Goal: Information Seeking & Learning: Learn about a topic

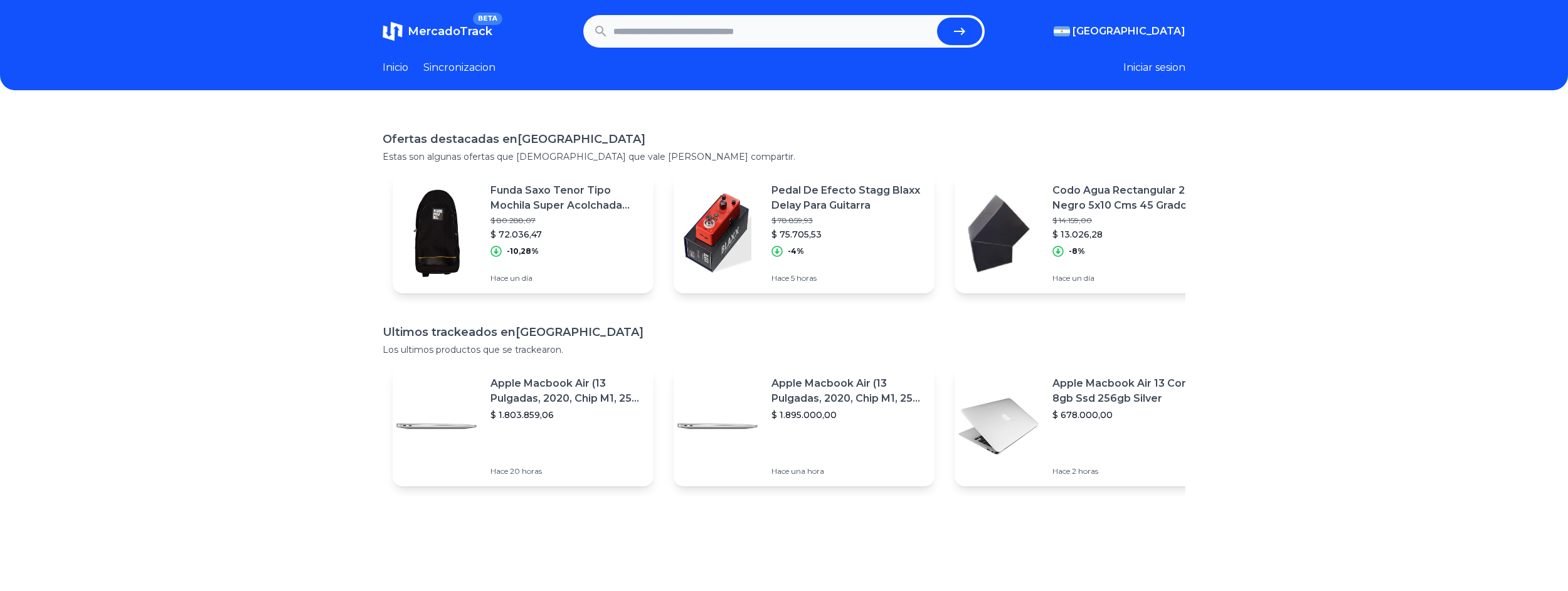
drag, startPoint x: 795, startPoint y: 39, endPoint x: 795, endPoint y: 32, distance: 7.0
click at [794, 39] on input "text" at bounding box center [772, 32] width 318 height 28
paste input "**********"
type input "**********"
click at [965, 29] on icon "submit" at bounding box center [959, 32] width 11 height 8
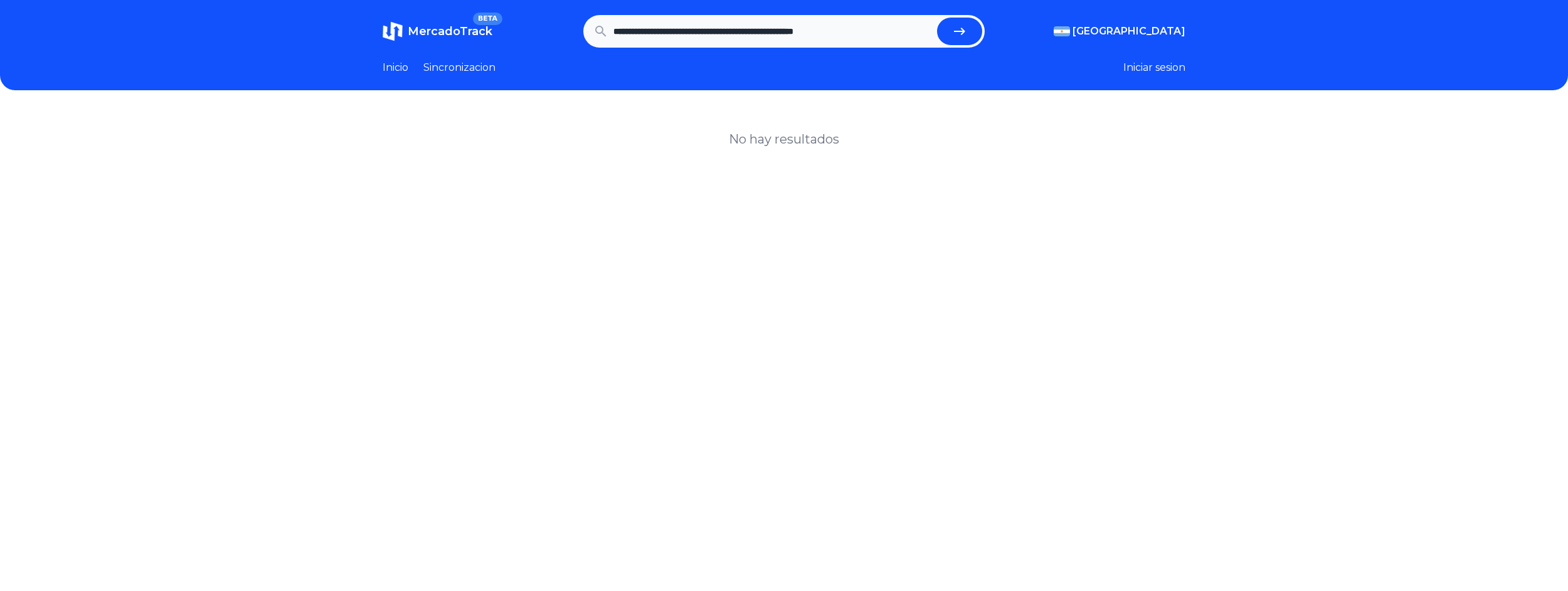
click at [691, 20] on input "**********" at bounding box center [772, 32] width 318 height 28
paste input "**********"
click at [937, 18] on button "submit" at bounding box center [960, 32] width 46 height 28
type input "**********"
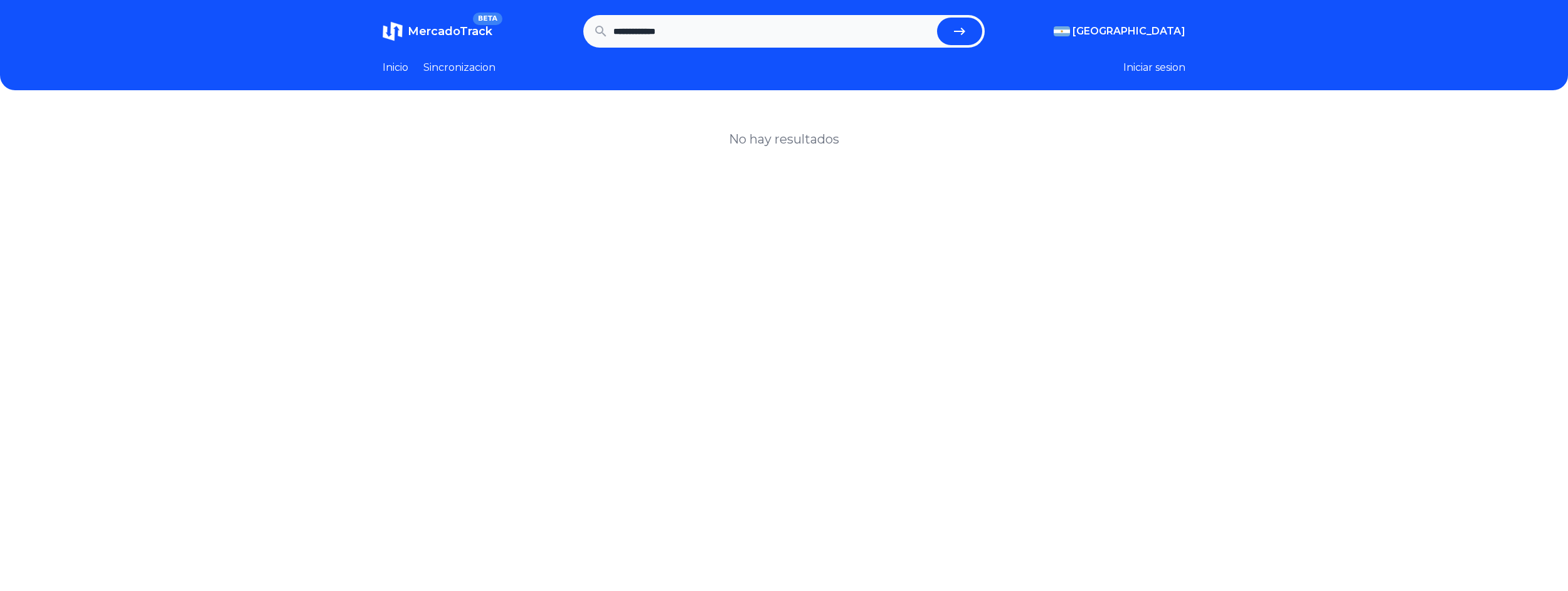
scroll to position [0, 0]
click at [409, 68] on link "Inicio" at bounding box center [396, 67] width 26 height 15
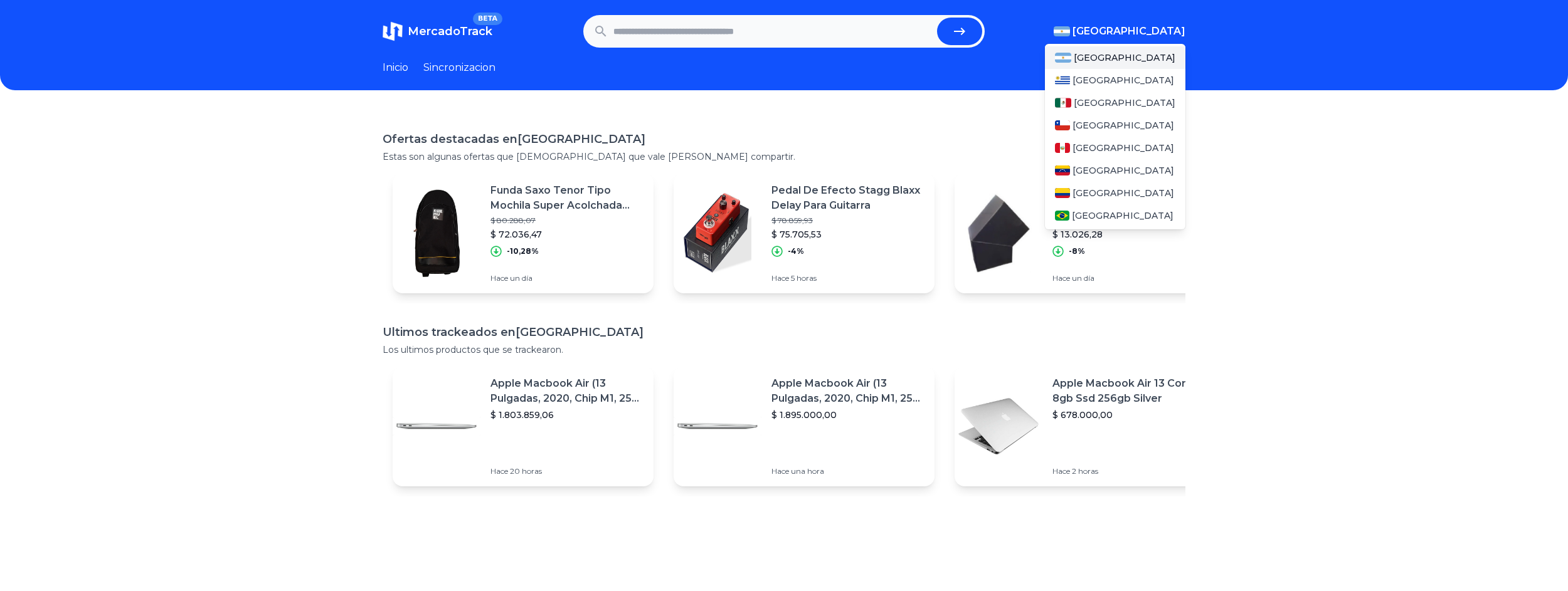
click at [1167, 25] on span "[GEOGRAPHIC_DATA]" at bounding box center [1129, 31] width 113 height 15
click at [1094, 100] on span "[GEOGRAPHIC_DATA]" at bounding box center [1124, 102] width 101 height 13
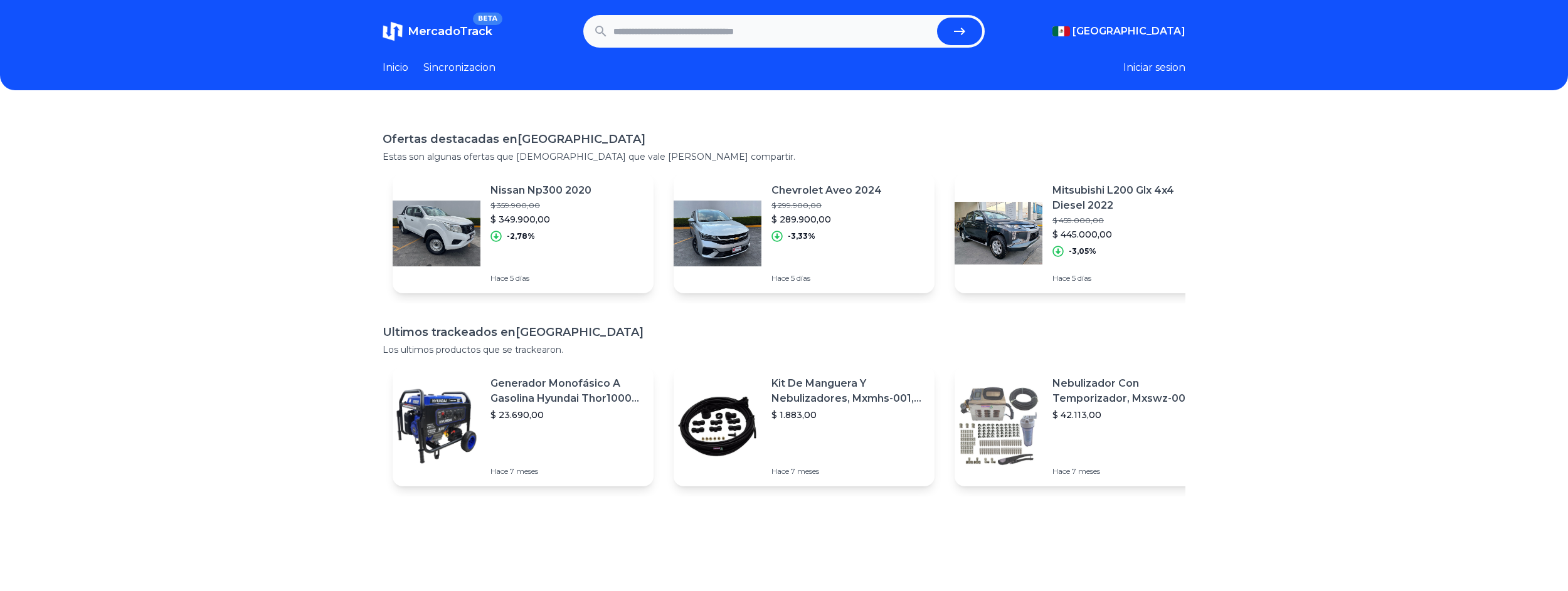
click at [928, 100] on div "MercadoTrack BETA Mexico Argentina Uruguay Mexico Chile Peru Venezuela Colombia…" at bounding box center [784, 409] width 1568 height 817
click at [829, 27] on input "text" at bounding box center [772, 32] width 318 height 28
type input "**********"
click at [937, 18] on button "submit" at bounding box center [960, 32] width 46 height 28
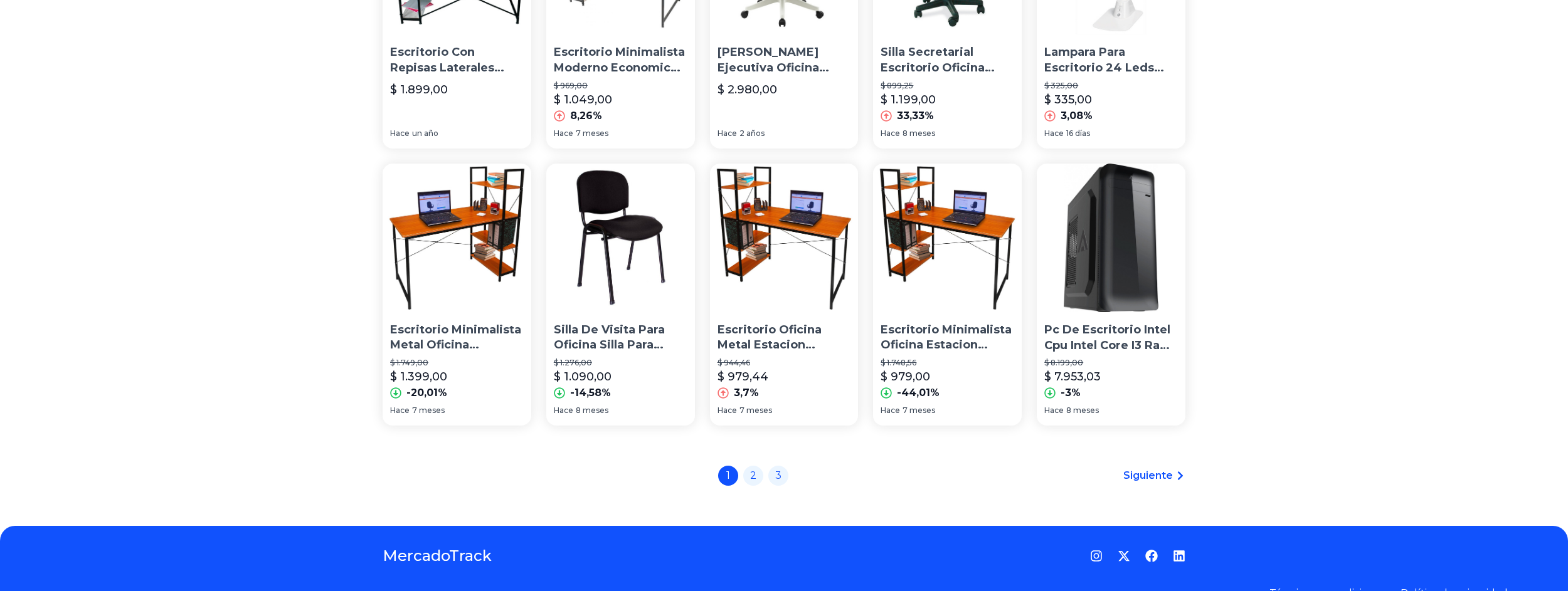
scroll to position [829, 0]
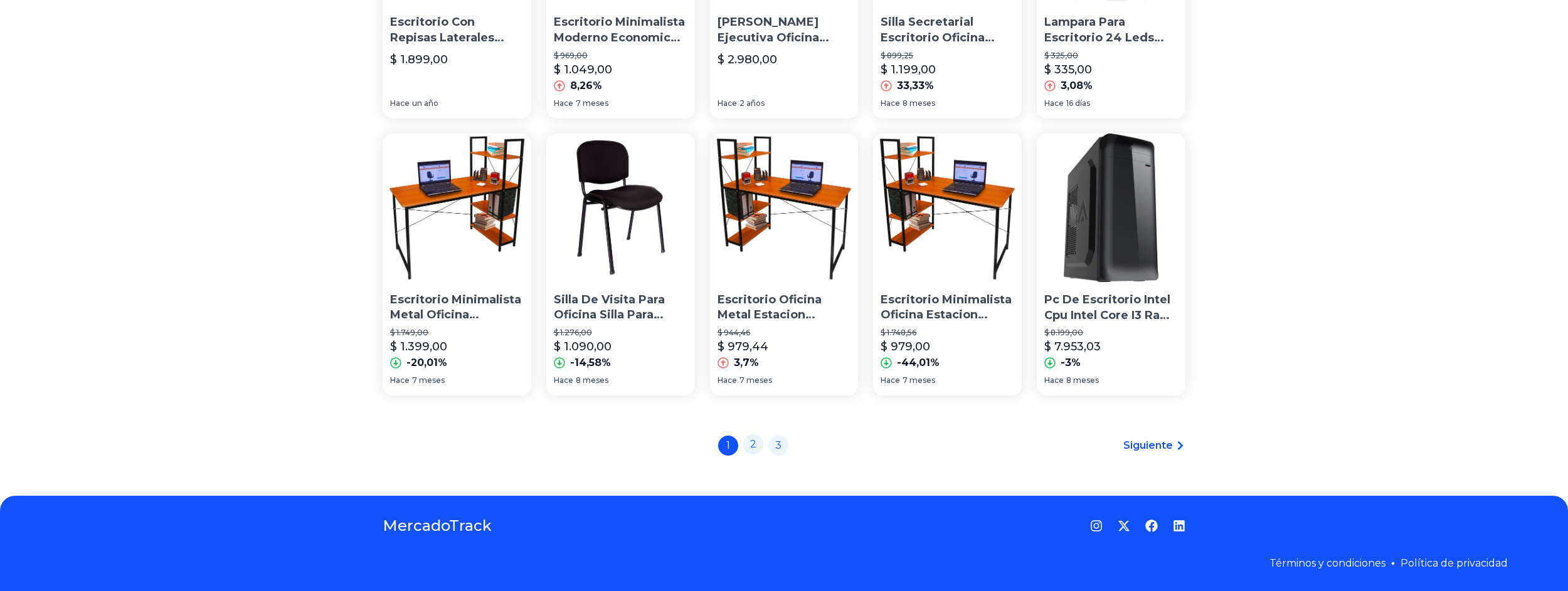
click at [763, 440] on link "2" at bounding box center [753, 444] width 20 height 20
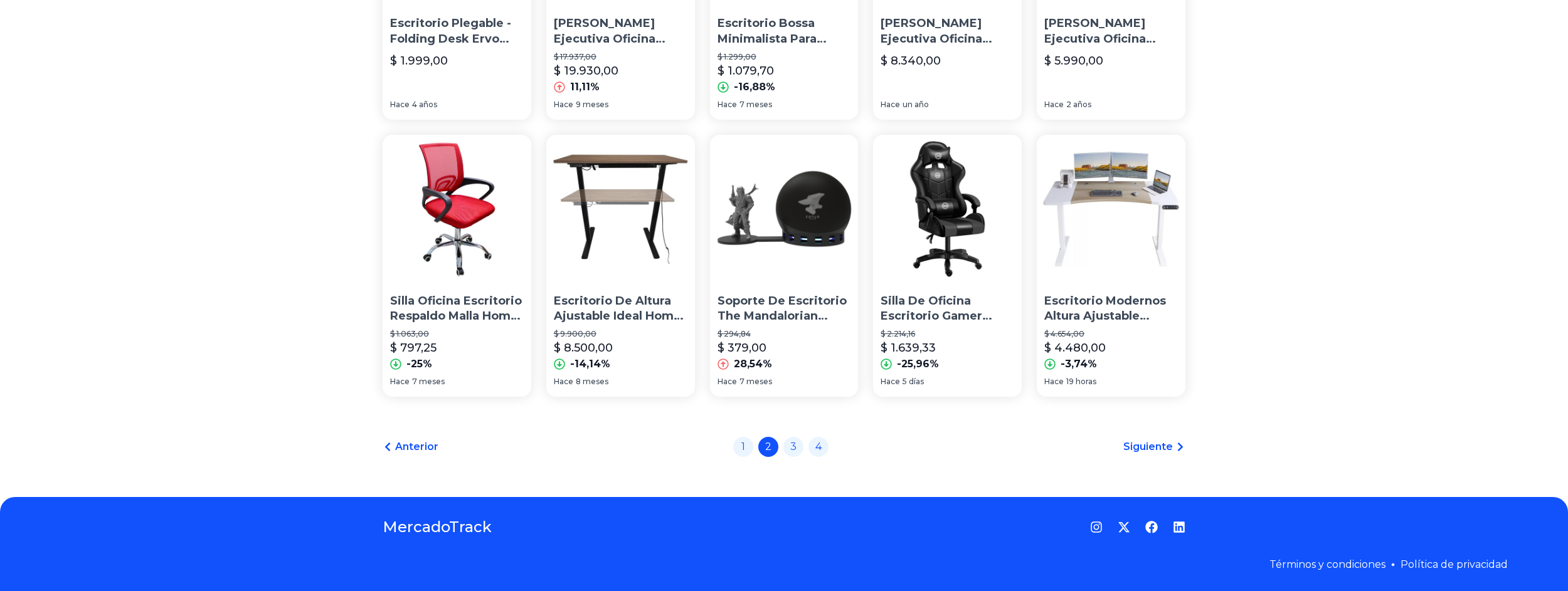
scroll to position [829, 0]
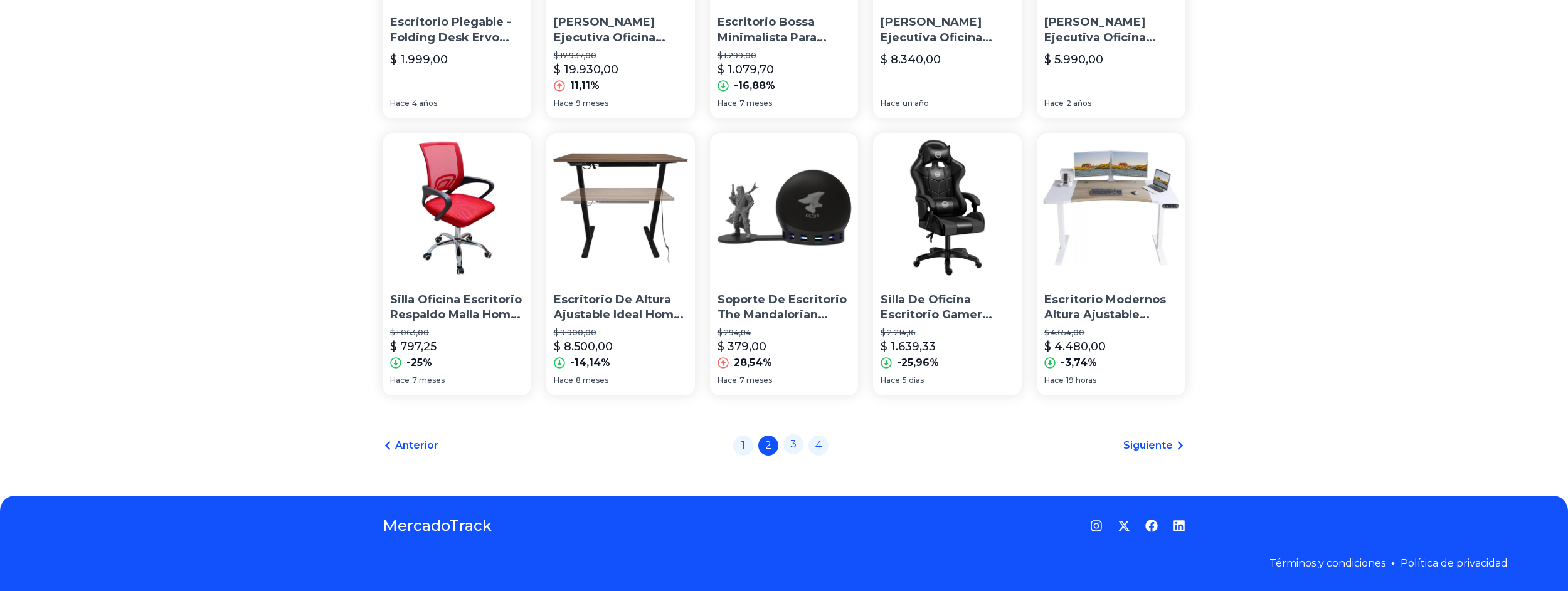
click at [802, 446] on link "3" at bounding box center [793, 444] width 20 height 20
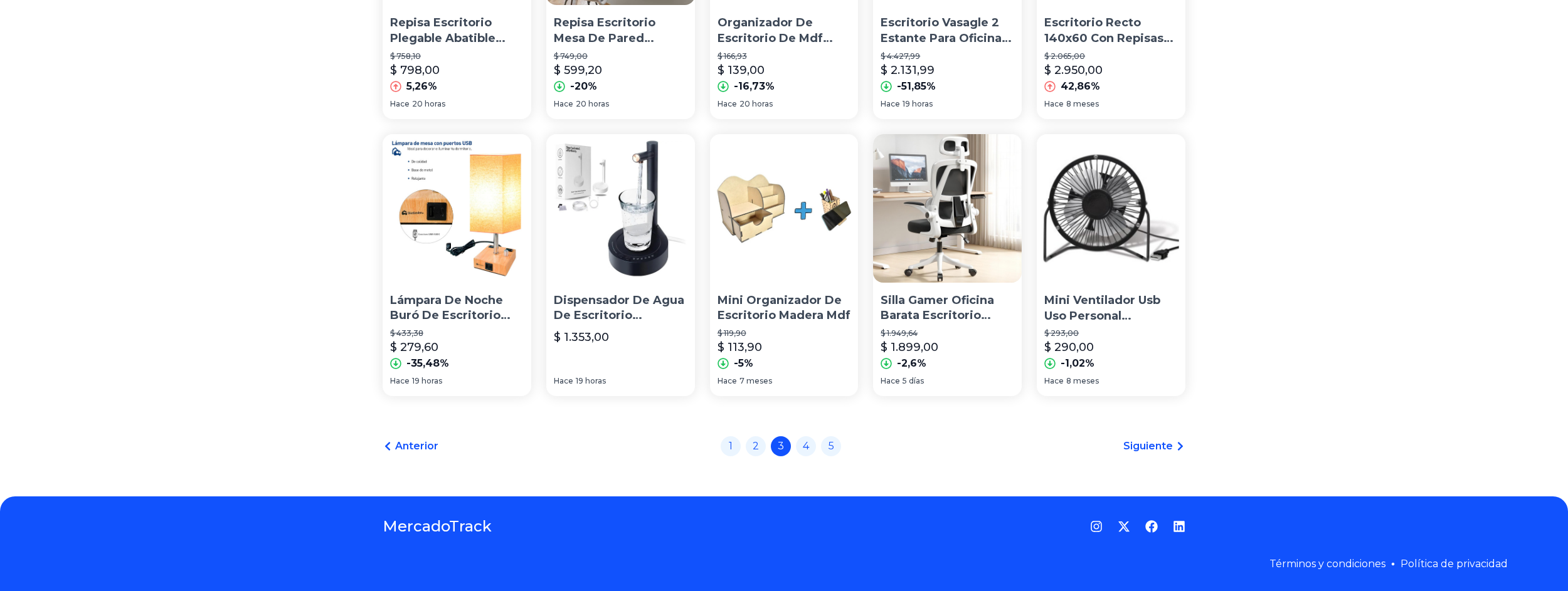
scroll to position [829, 0]
click at [805, 446] on link "4" at bounding box center [805, 444] width 20 height 20
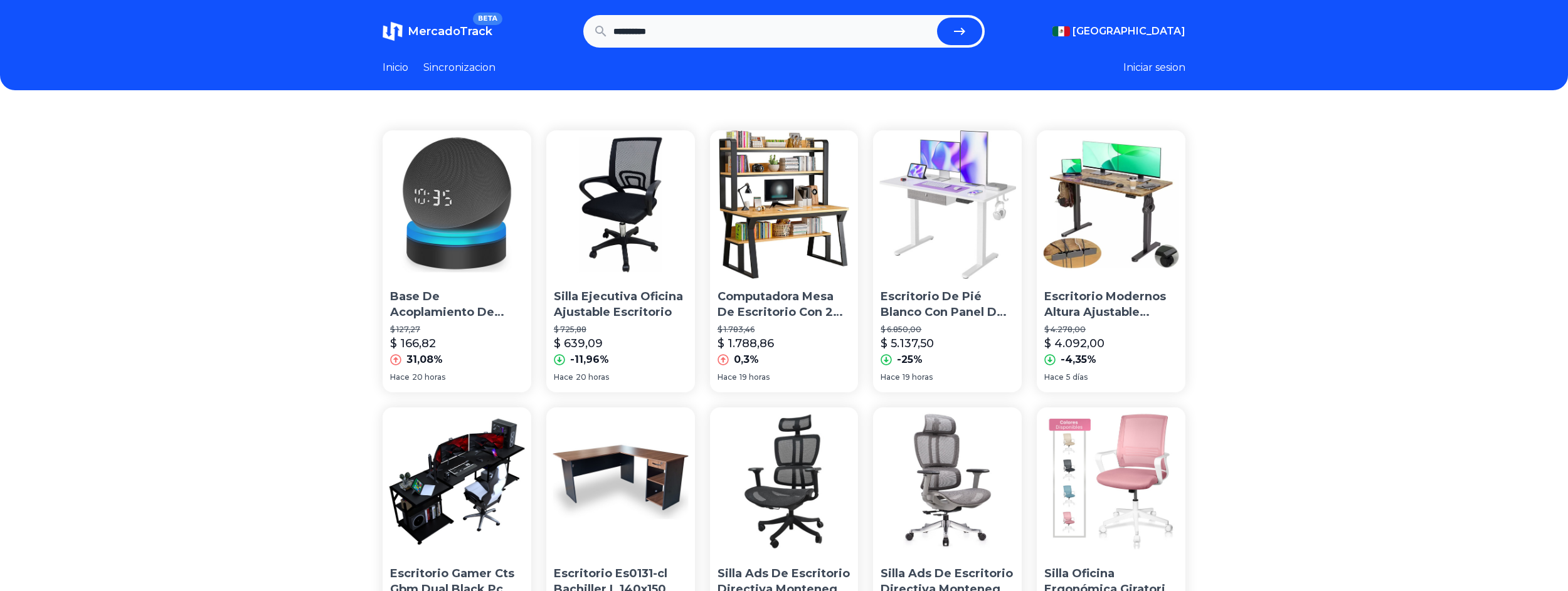
click at [693, 26] on input "**********" at bounding box center [772, 32] width 318 height 28
type input "**********"
drag, startPoint x: 966, startPoint y: 34, endPoint x: 969, endPoint y: 41, distance: 7.6
click at [966, 34] on icon "submit" at bounding box center [959, 31] width 15 height 15
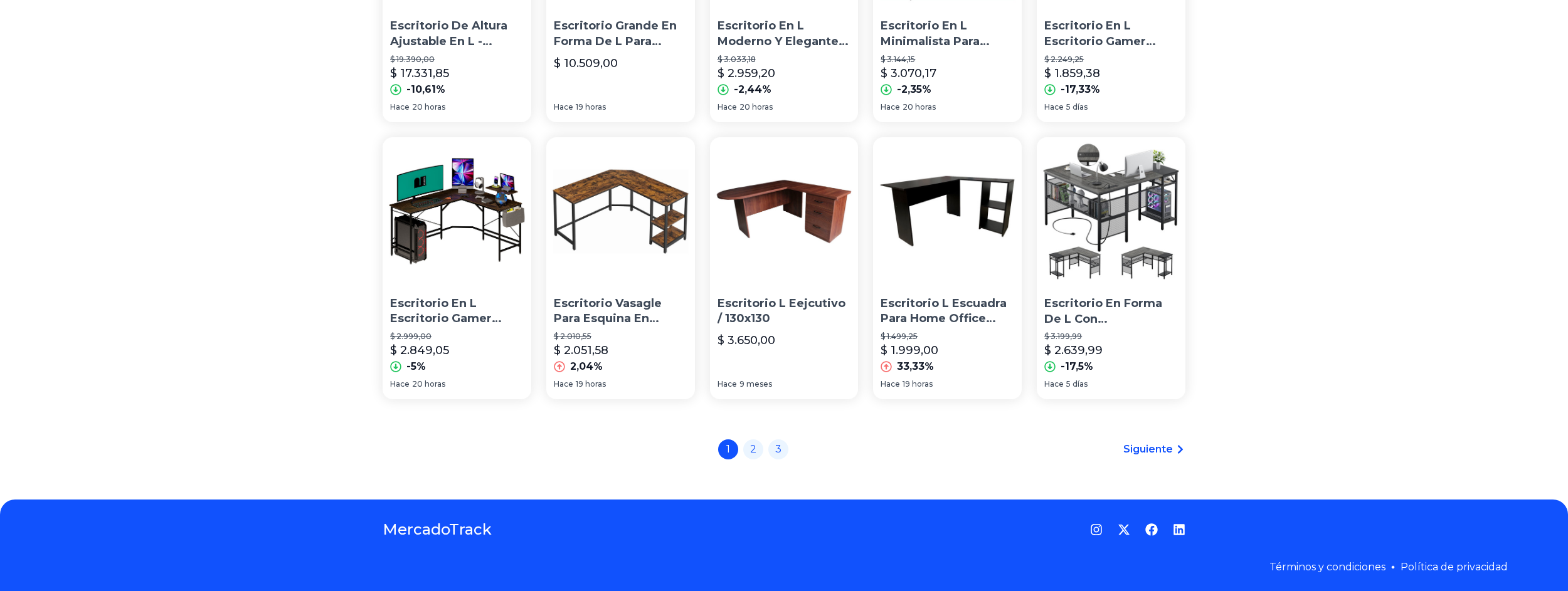
scroll to position [829, 0]
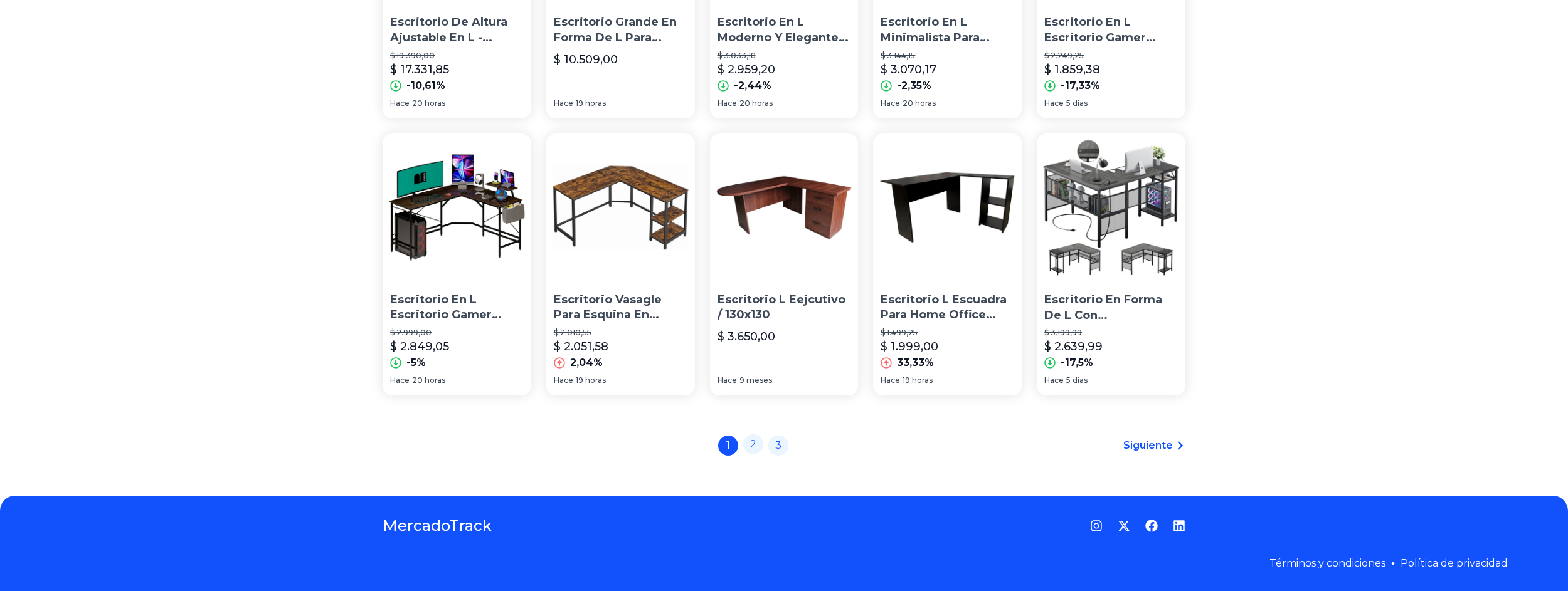
click at [752, 445] on link "2" at bounding box center [753, 444] width 20 height 20
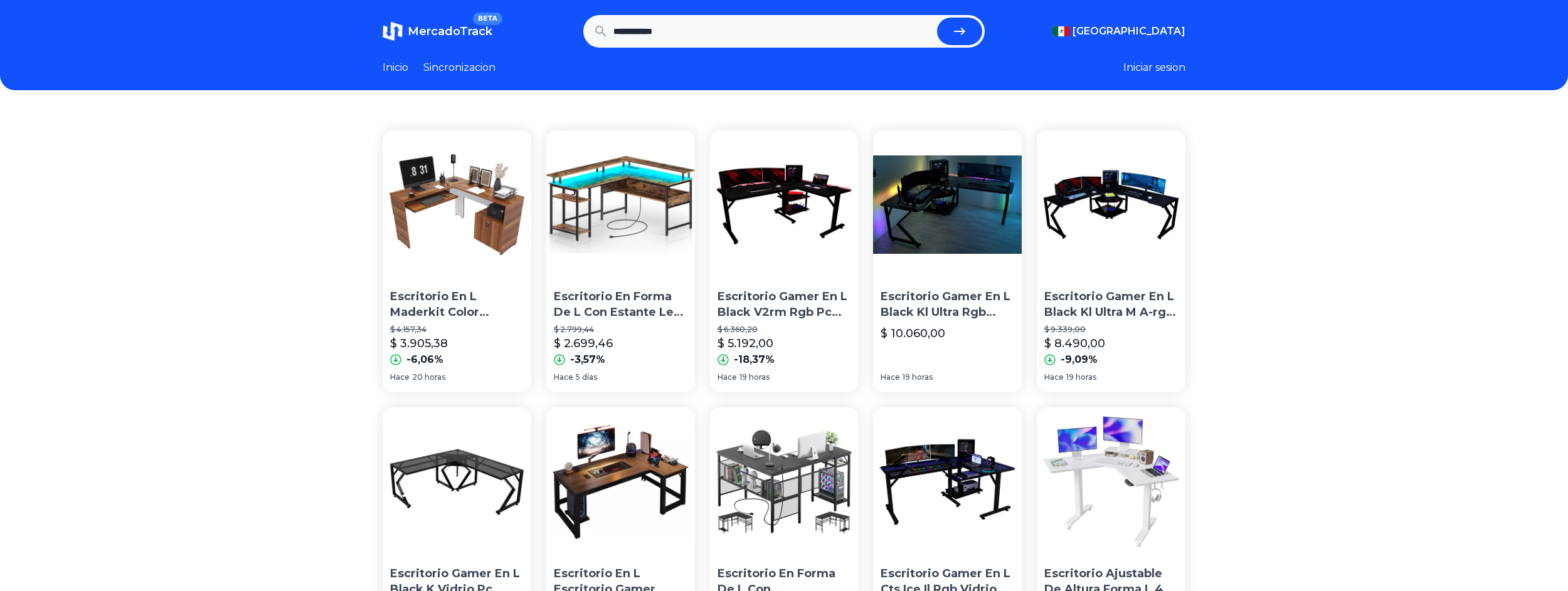
drag, startPoint x: 684, startPoint y: 409, endPoint x: 1115, endPoint y: 401, distance: 431.1
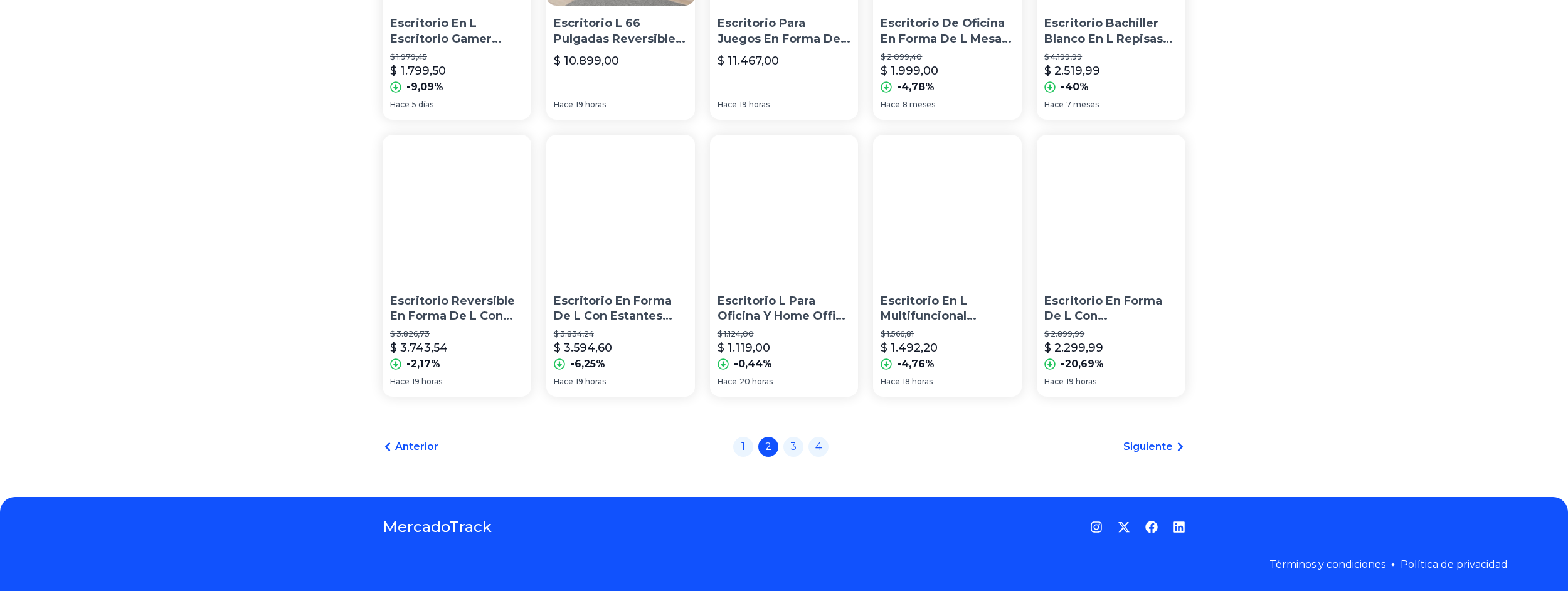
scroll to position [829, 0]
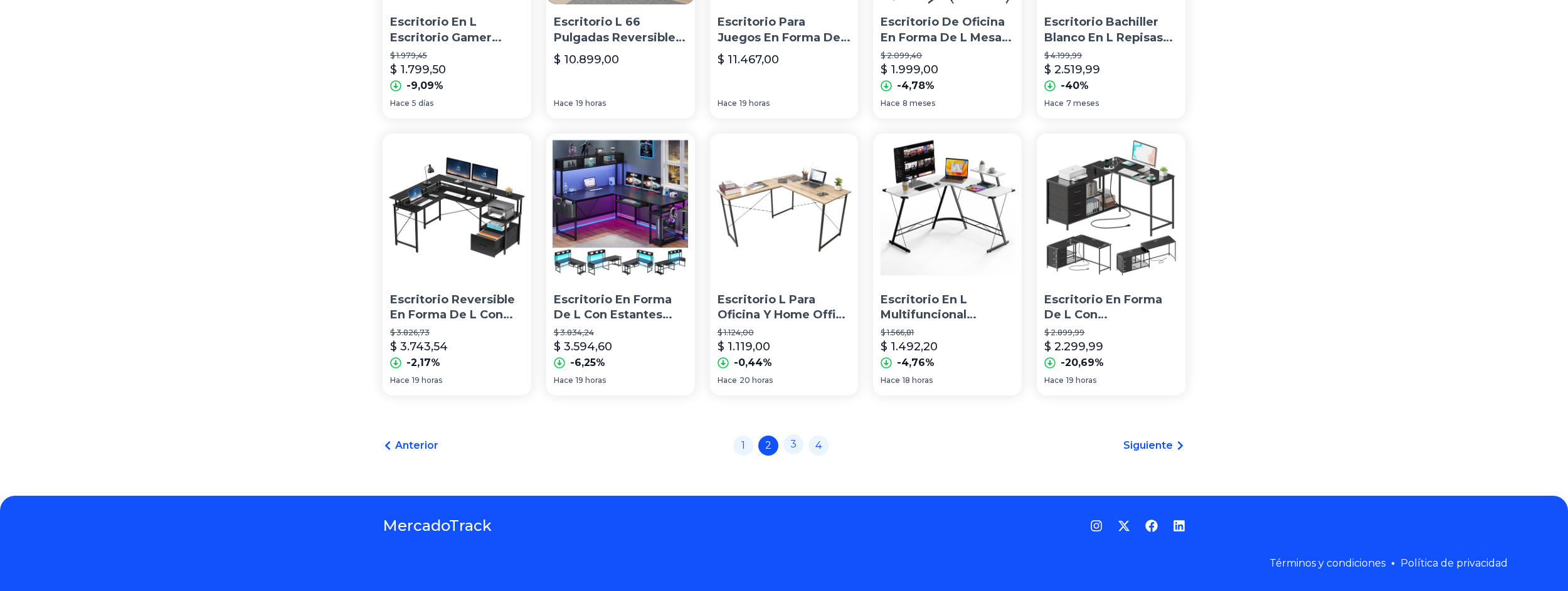
click at [792, 446] on link "3" at bounding box center [793, 444] width 20 height 20
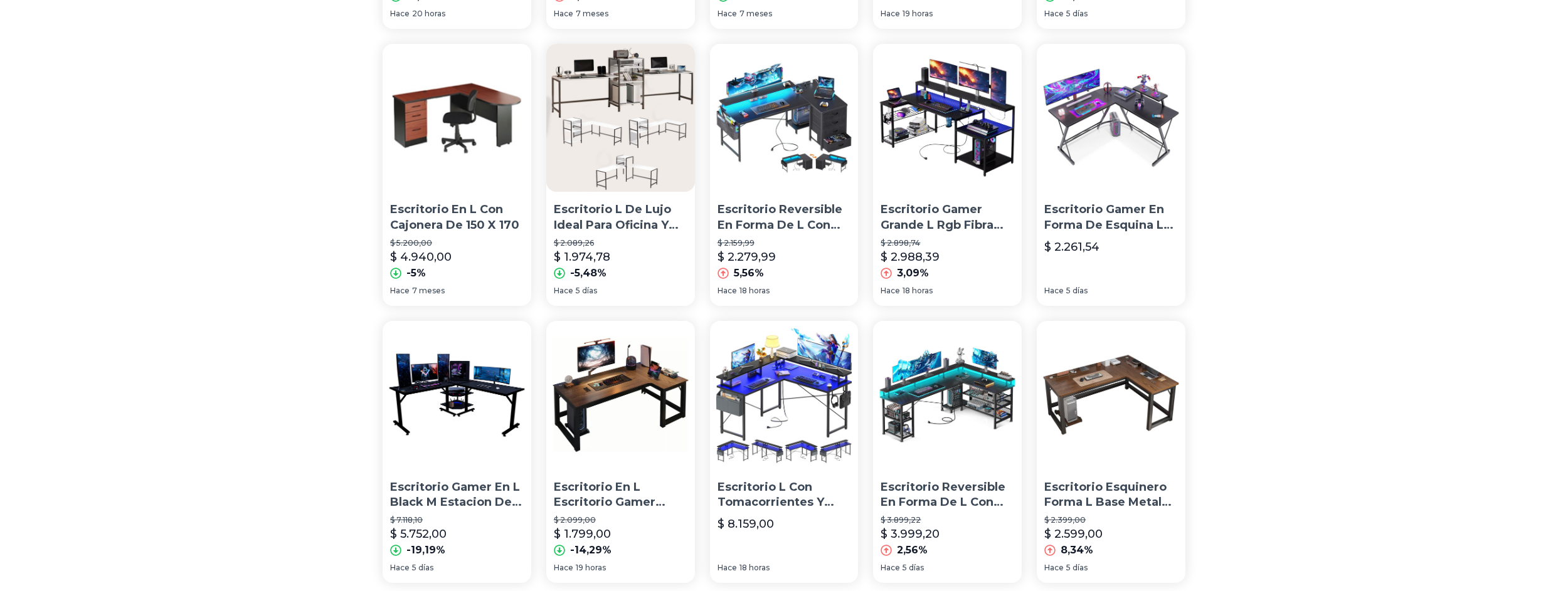
scroll to position [753, 0]
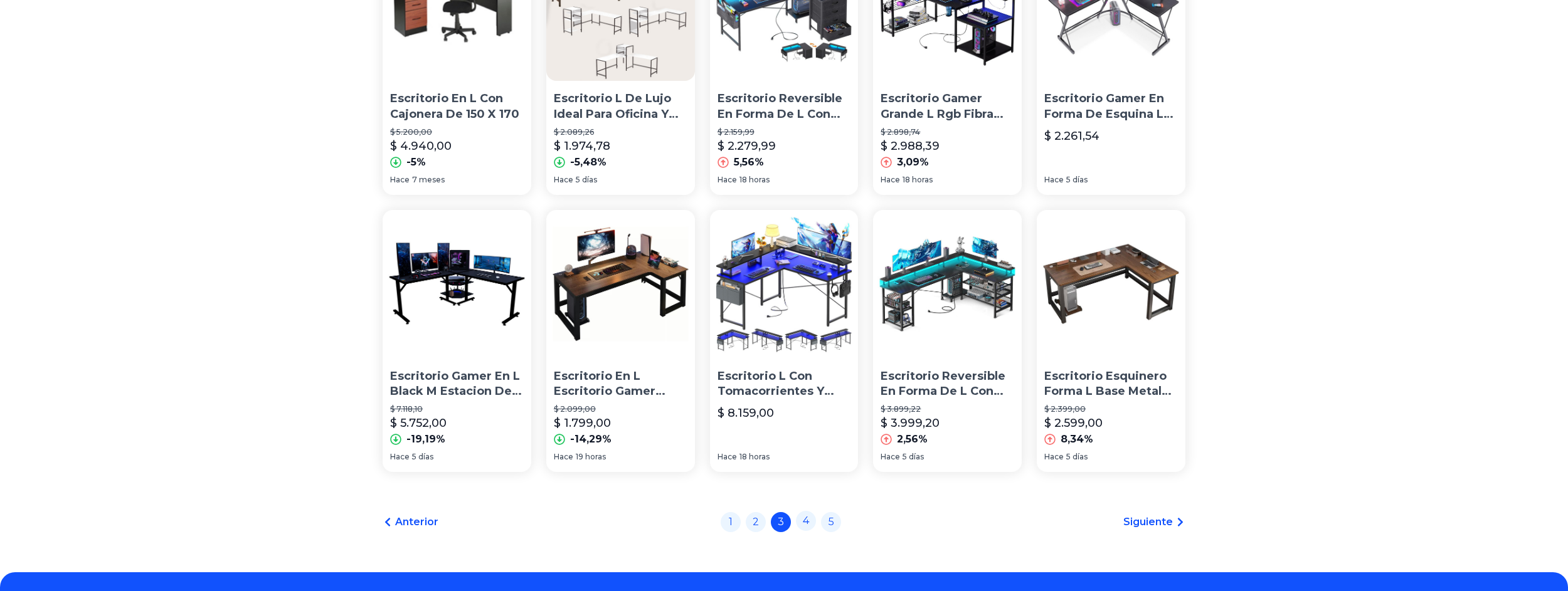
click at [810, 528] on link "4" at bounding box center [805, 521] width 20 height 20
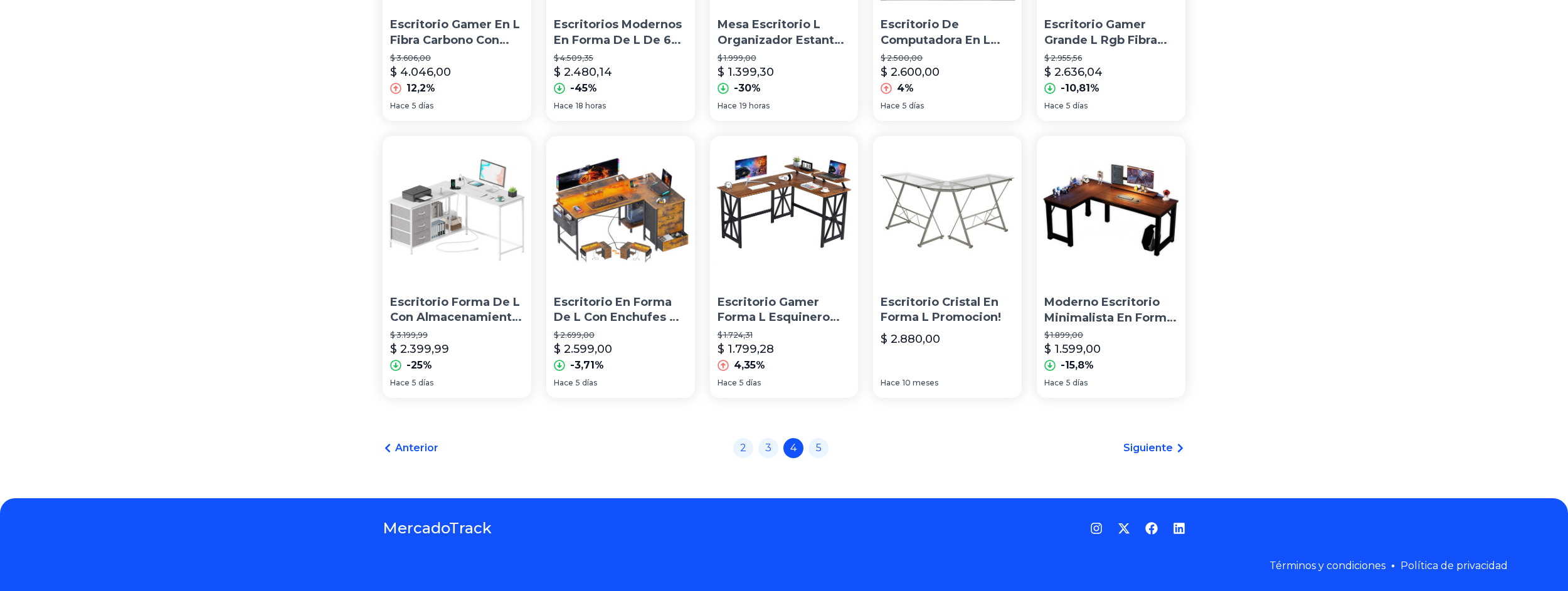
scroll to position [829, 0]
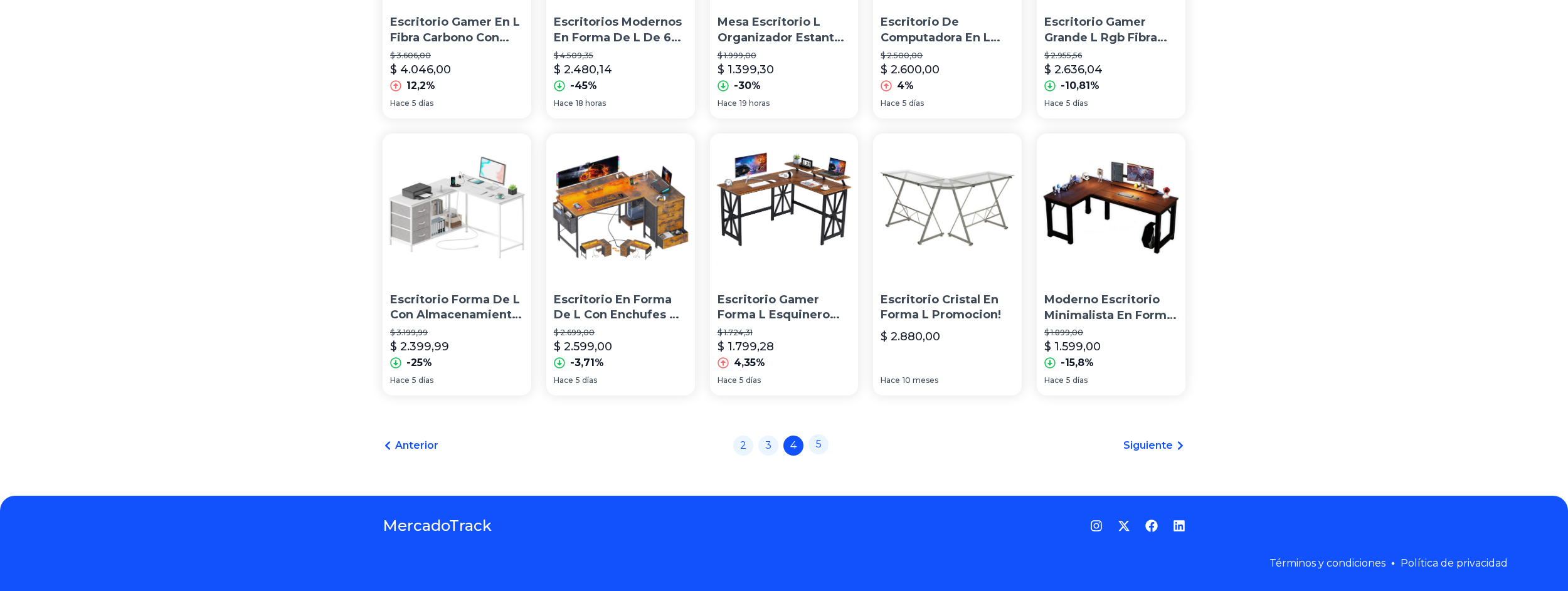
click at [824, 451] on link "5" at bounding box center [818, 444] width 20 height 20
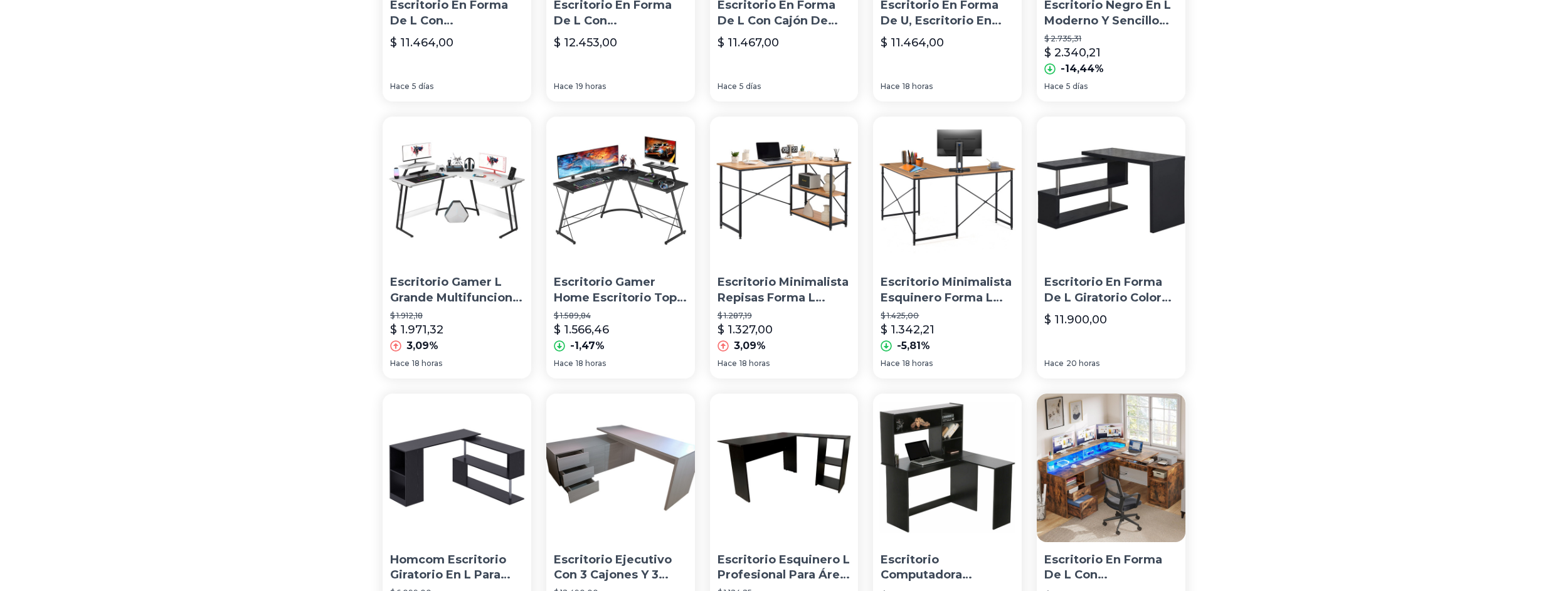
scroll to position [564, 0]
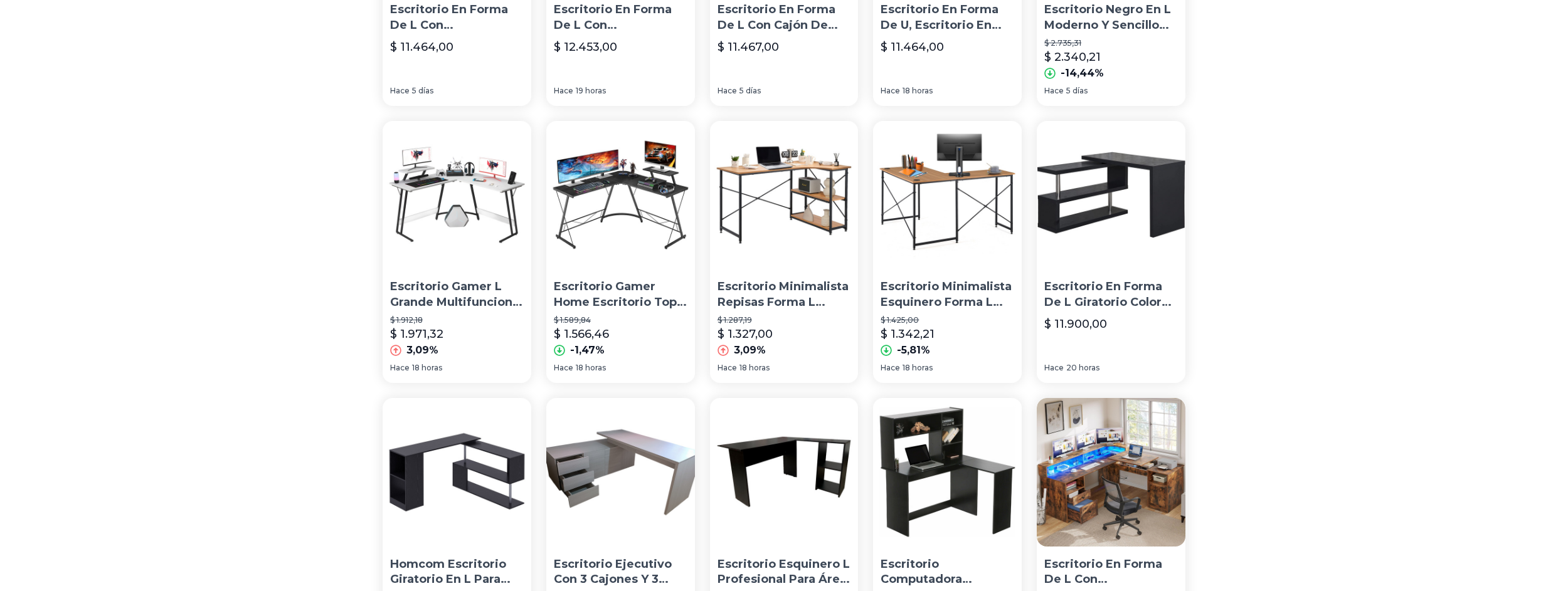
click at [596, 303] on p "Escritorio Gamer Home Escritorio Top Living Forma L Negro" at bounding box center [620, 295] width 134 height 32
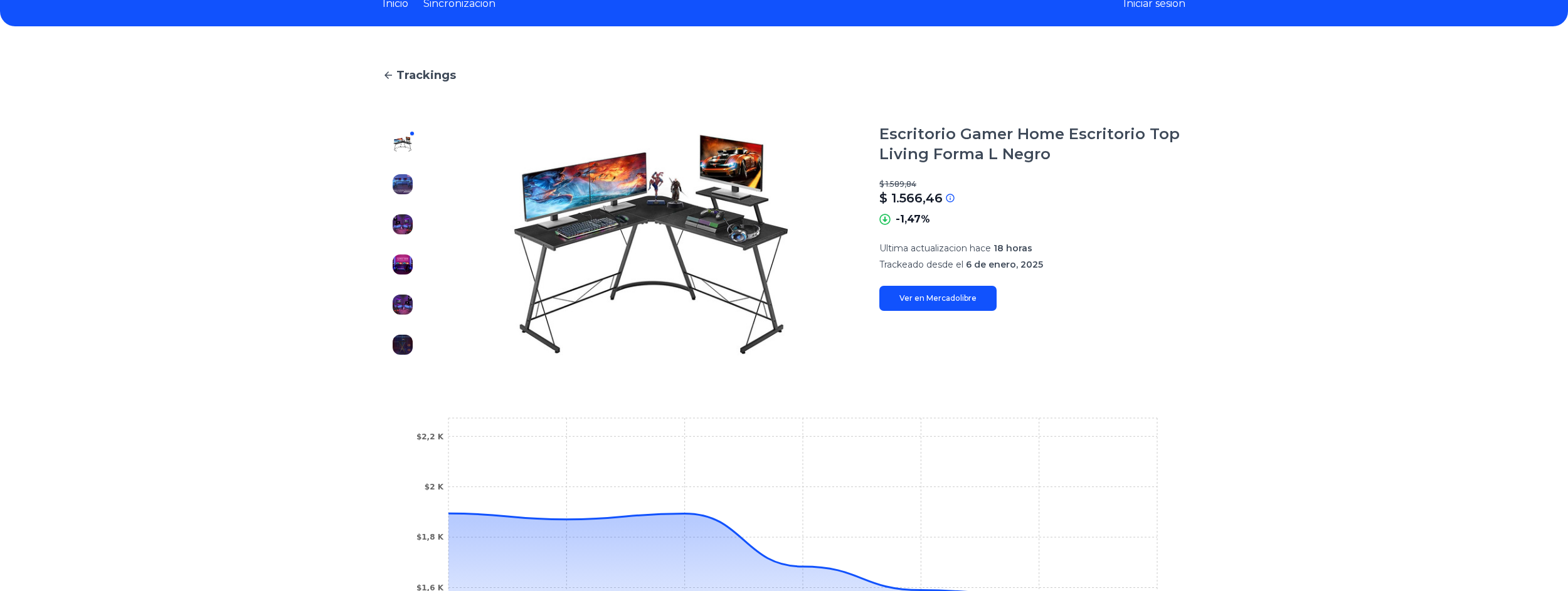
scroll to position [62, 0]
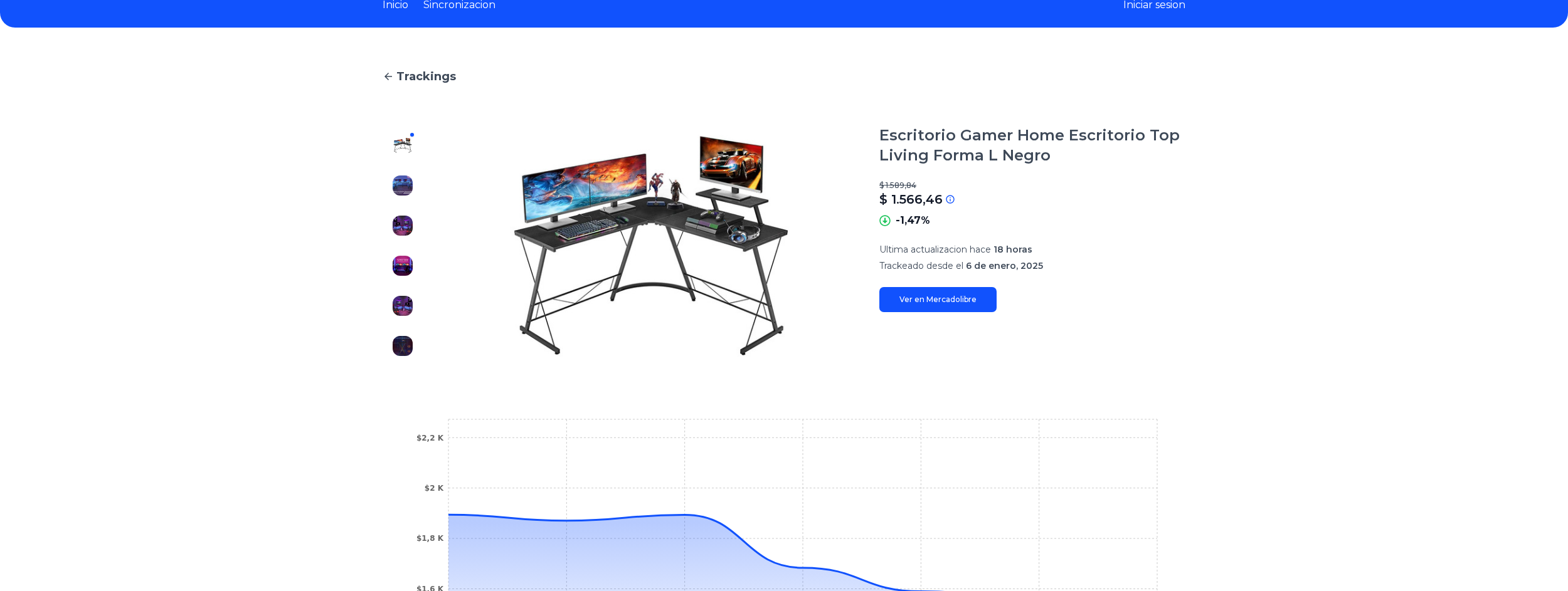
click at [409, 184] on img at bounding box center [403, 185] width 20 height 20
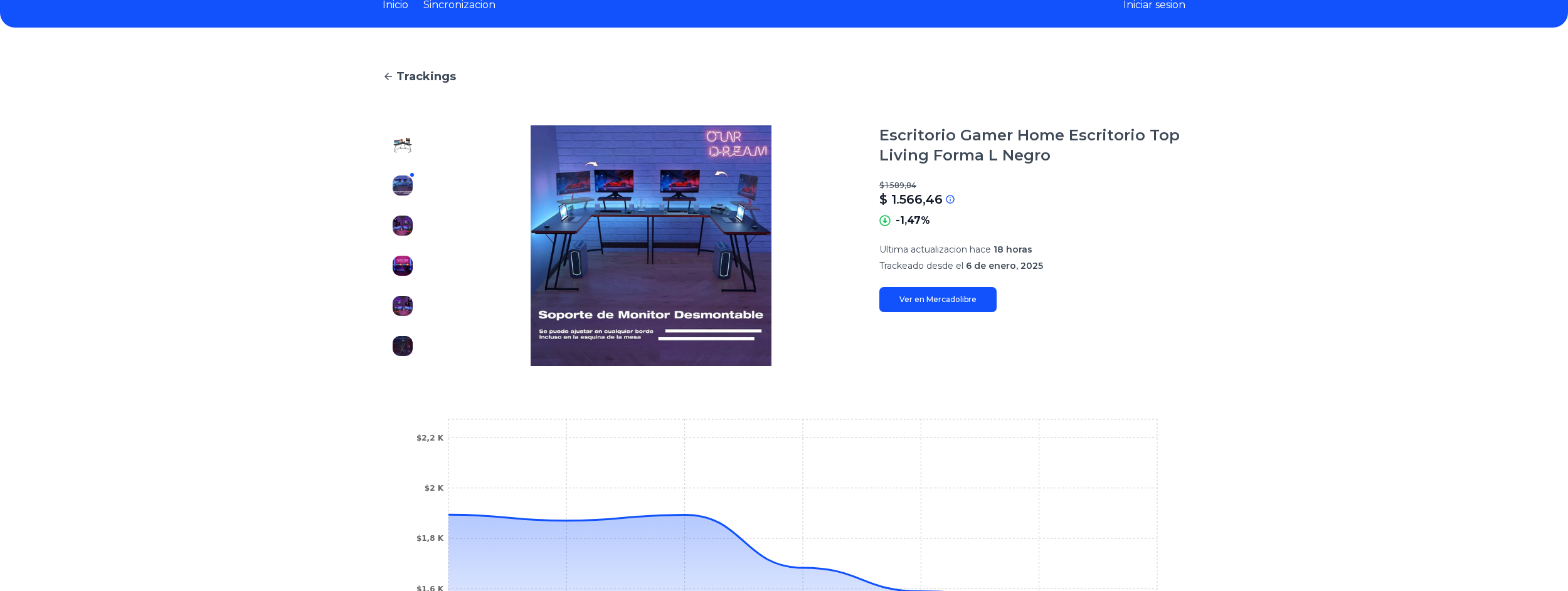
click at [411, 221] on img at bounding box center [403, 225] width 20 height 20
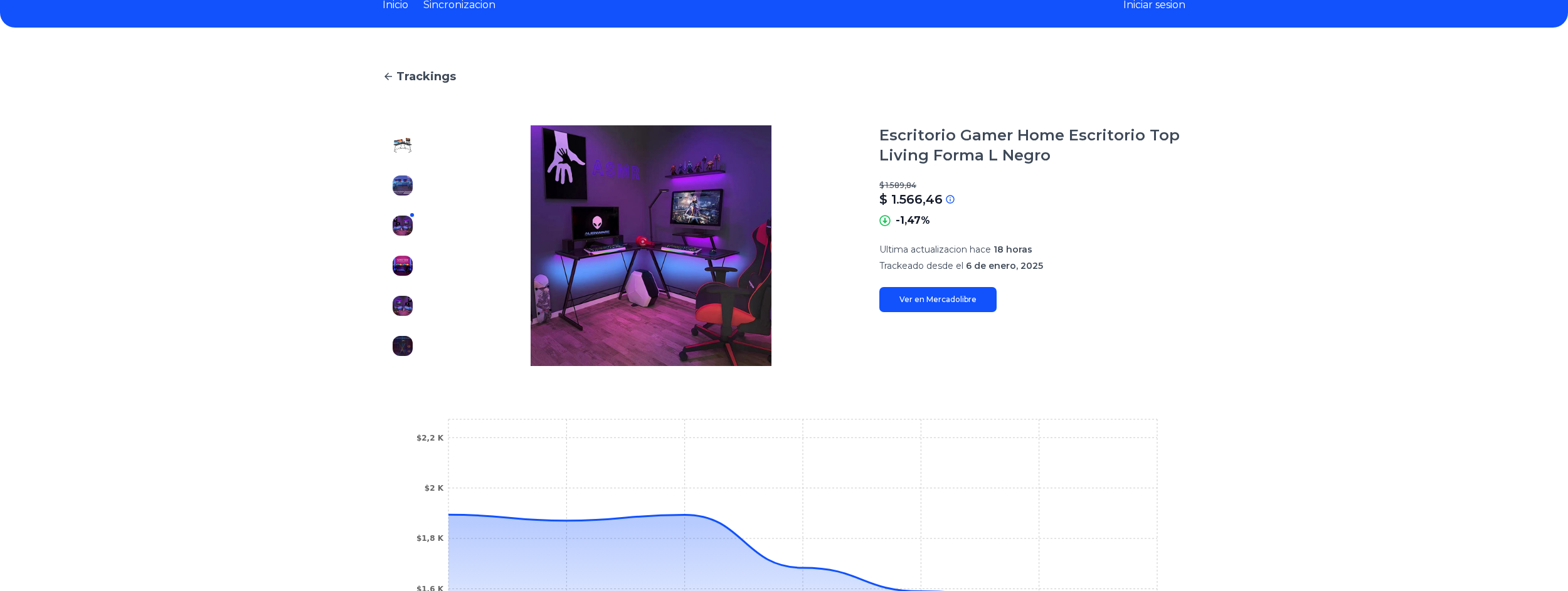
click at [412, 251] on div at bounding box center [403, 245] width 40 height 241
click at [411, 263] on img at bounding box center [403, 266] width 20 height 20
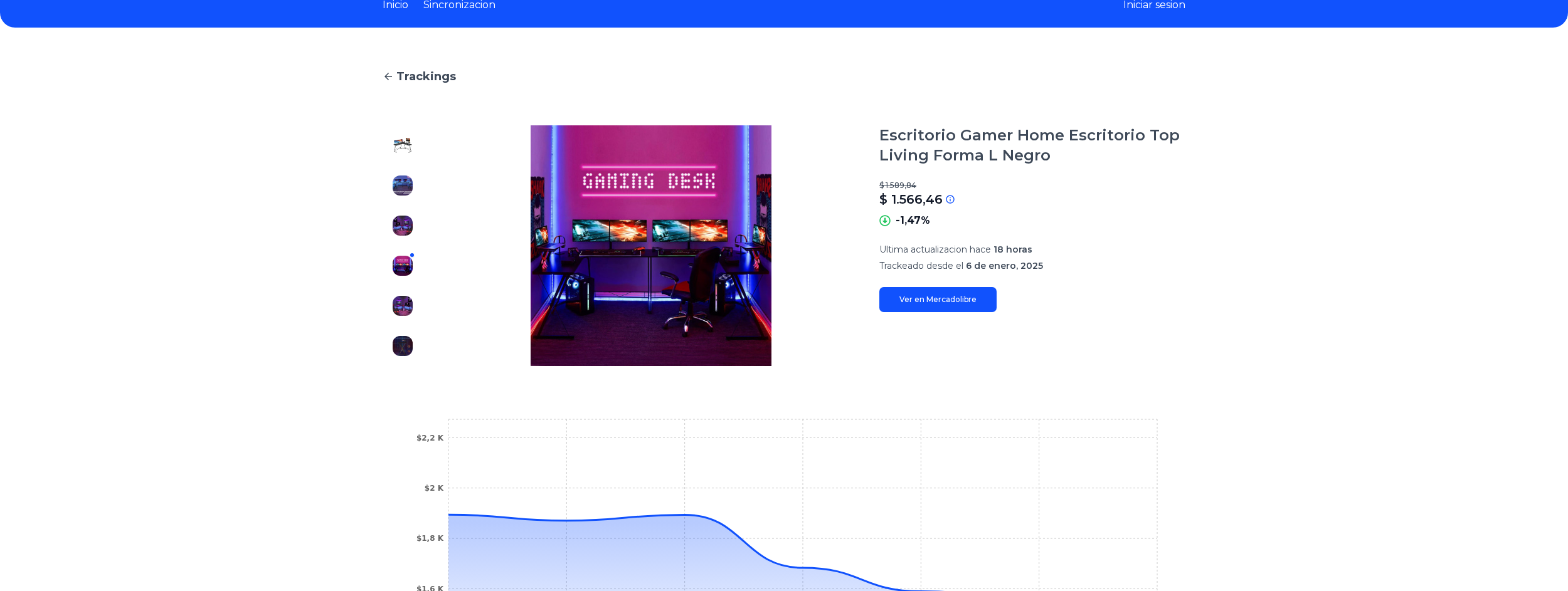
click at [412, 304] on img at bounding box center [403, 305] width 20 height 20
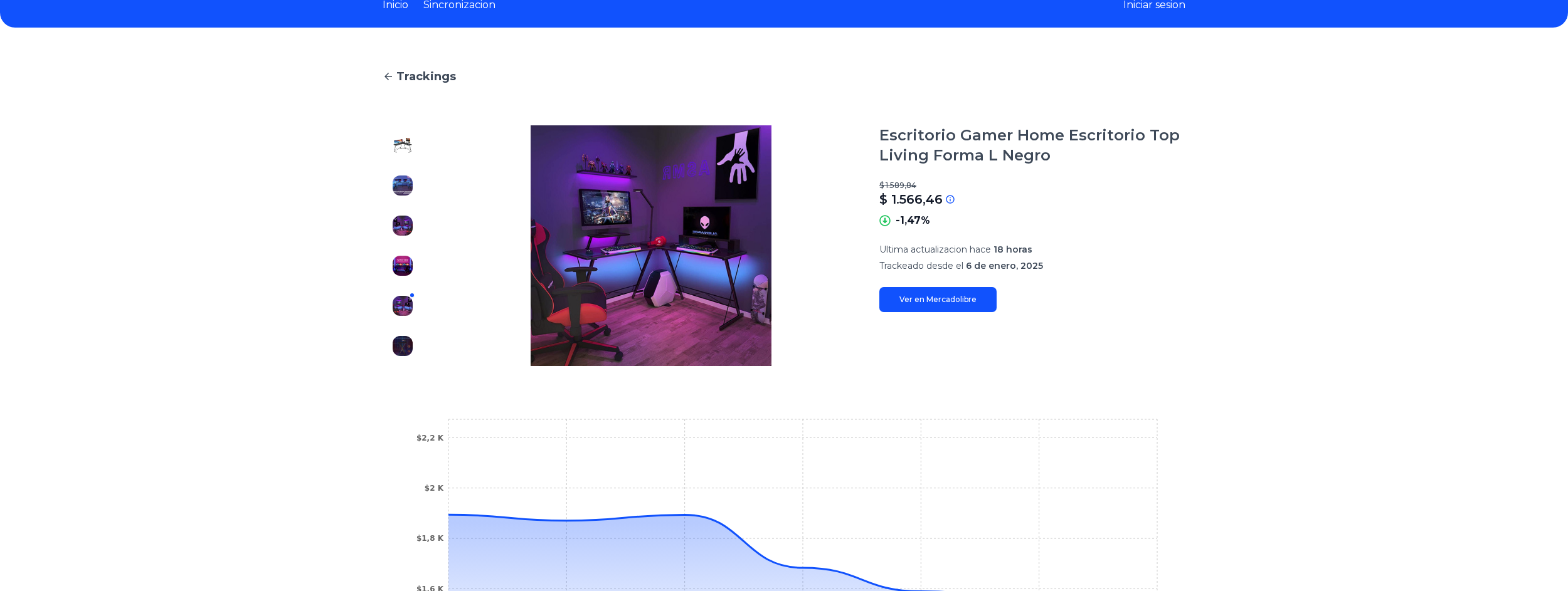
click at [408, 342] on img at bounding box center [403, 346] width 20 height 20
